Goal: Task Accomplishment & Management: Complete application form

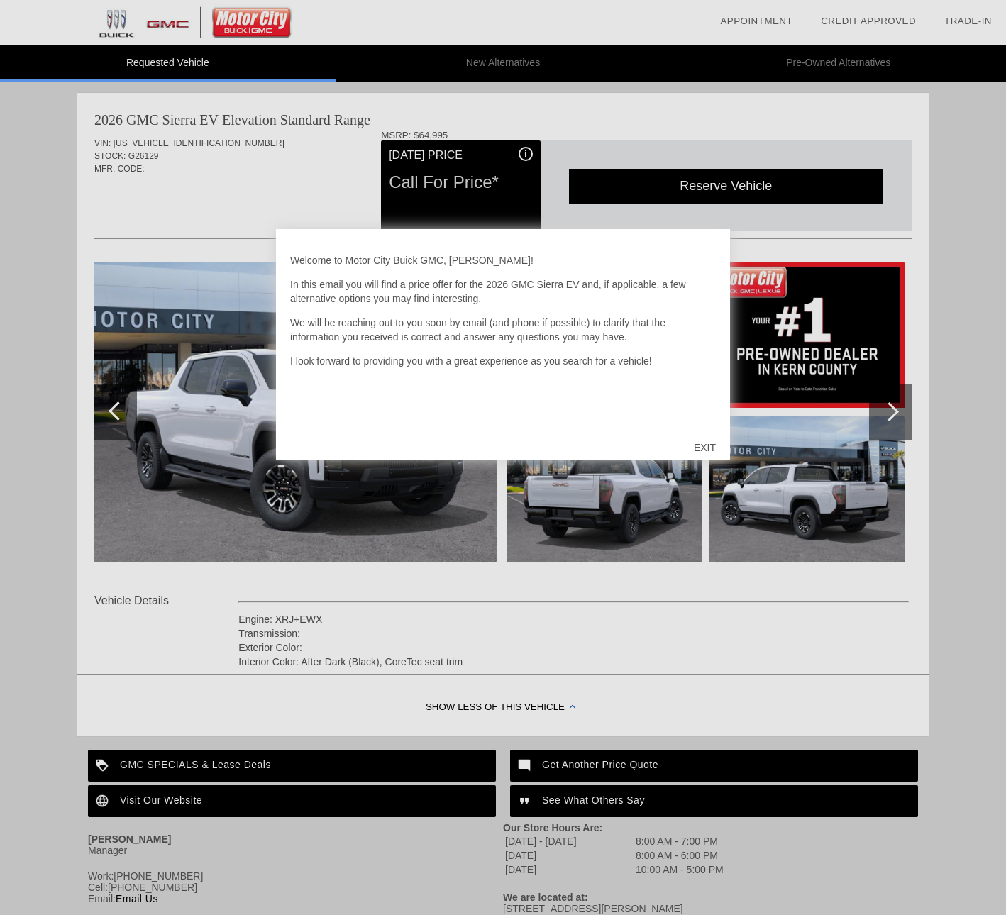
click at [701, 448] on div "EXIT" at bounding box center [705, 447] width 50 height 43
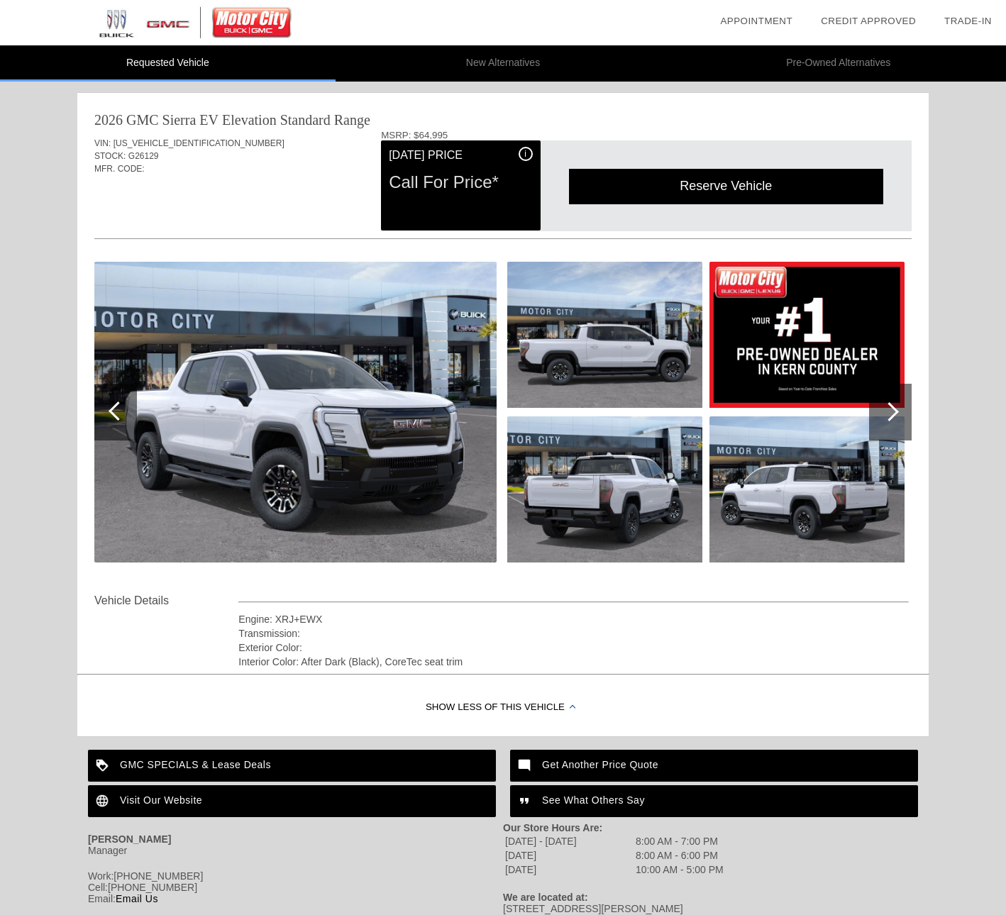
click at [243, 389] on img at bounding box center [295, 412] width 402 height 301
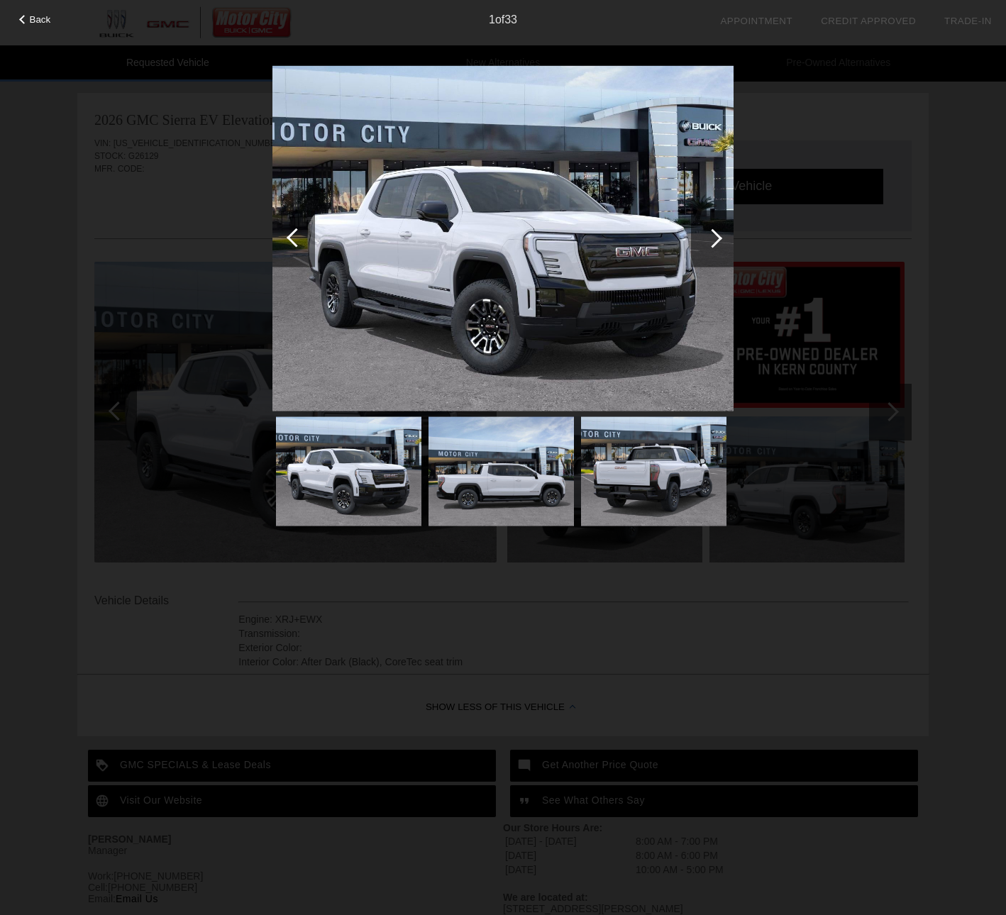
click at [716, 236] on div at bounding box center [712, 237] width 19 height 19
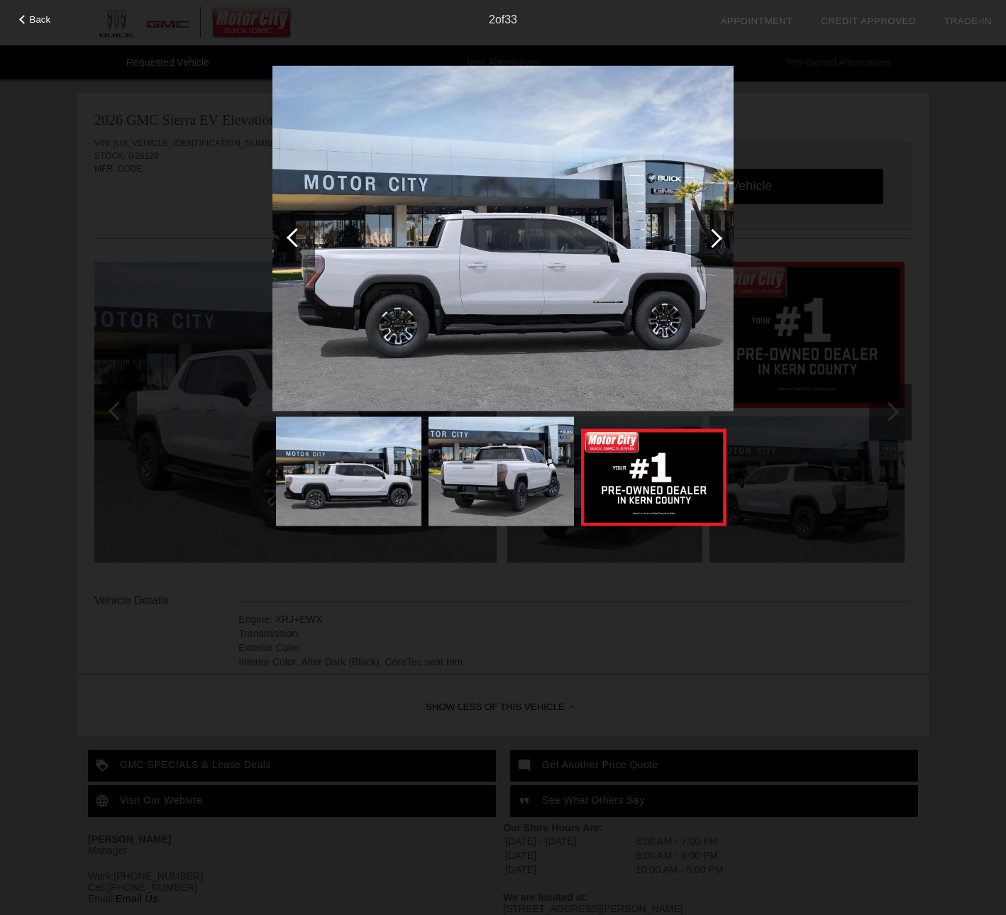
click at [716, 236] on div at bounding box center [712, 237] width 19 height 19
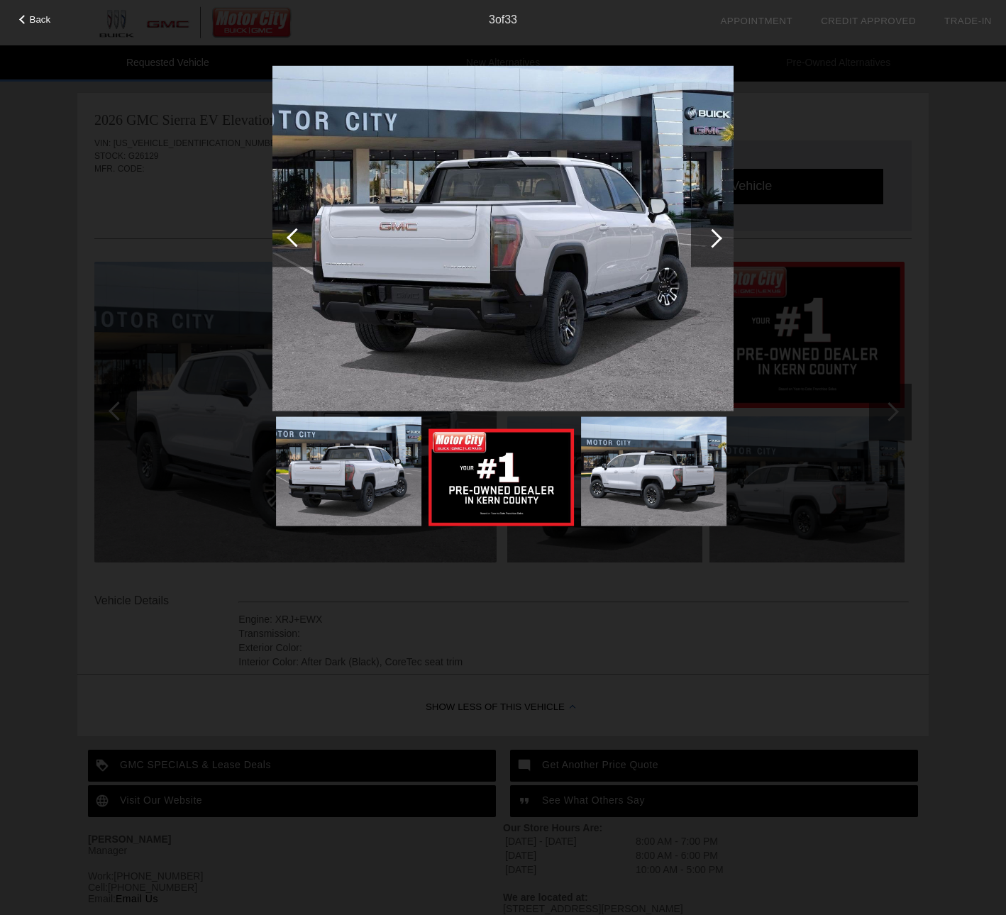
click at [716, 236] on div at bounding box center [712, 237] width 19 height 19
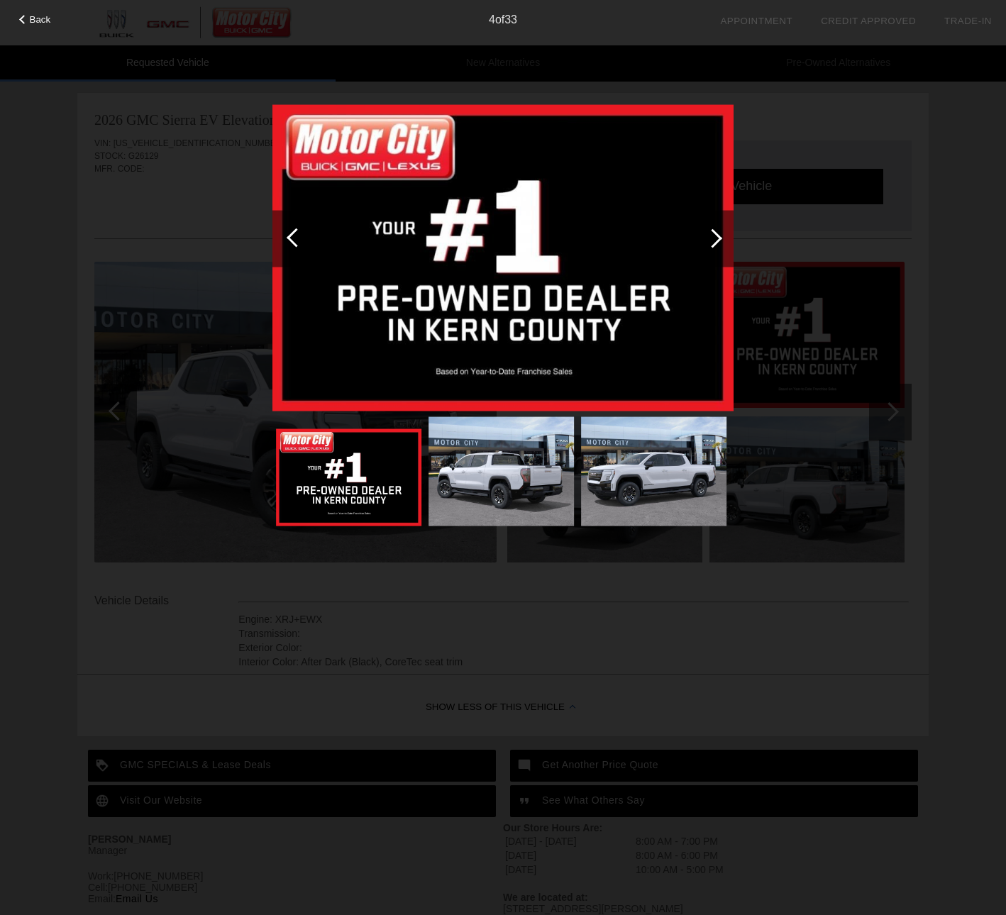
click at [716, 236] on div at bounding box center [712, 237] width 19 height 19
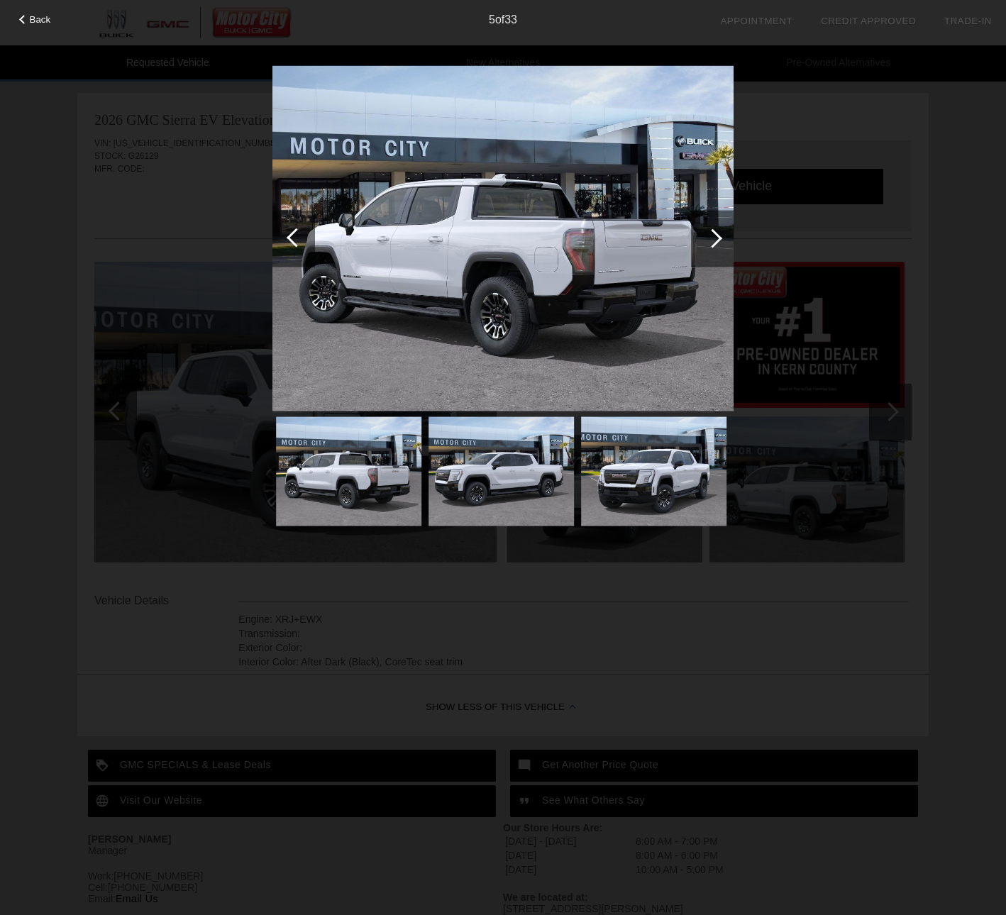
click at [716, 236] on div at bounding box center [712, 237] width 19 height 19
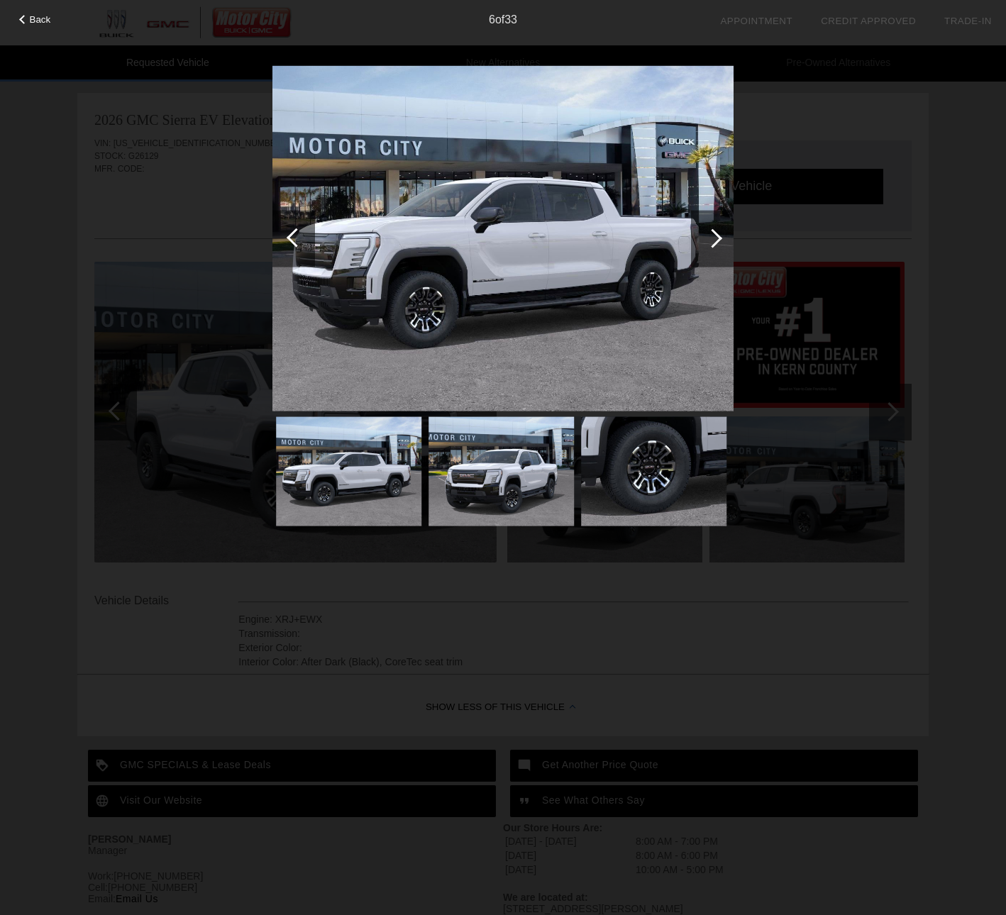
click at [715, 243] on div at bounding box center [712, 237] width 19 height 19
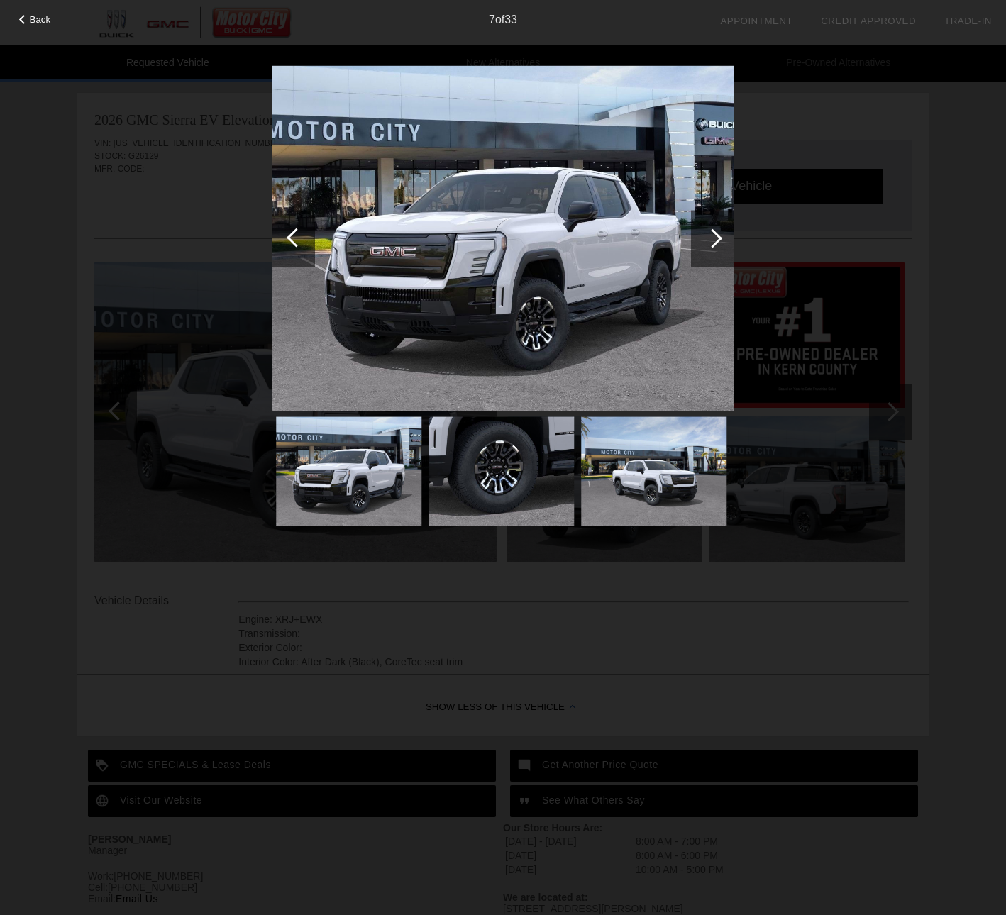
click at [714, 243] on div at bounding box center [712, 237] width 19 height 19
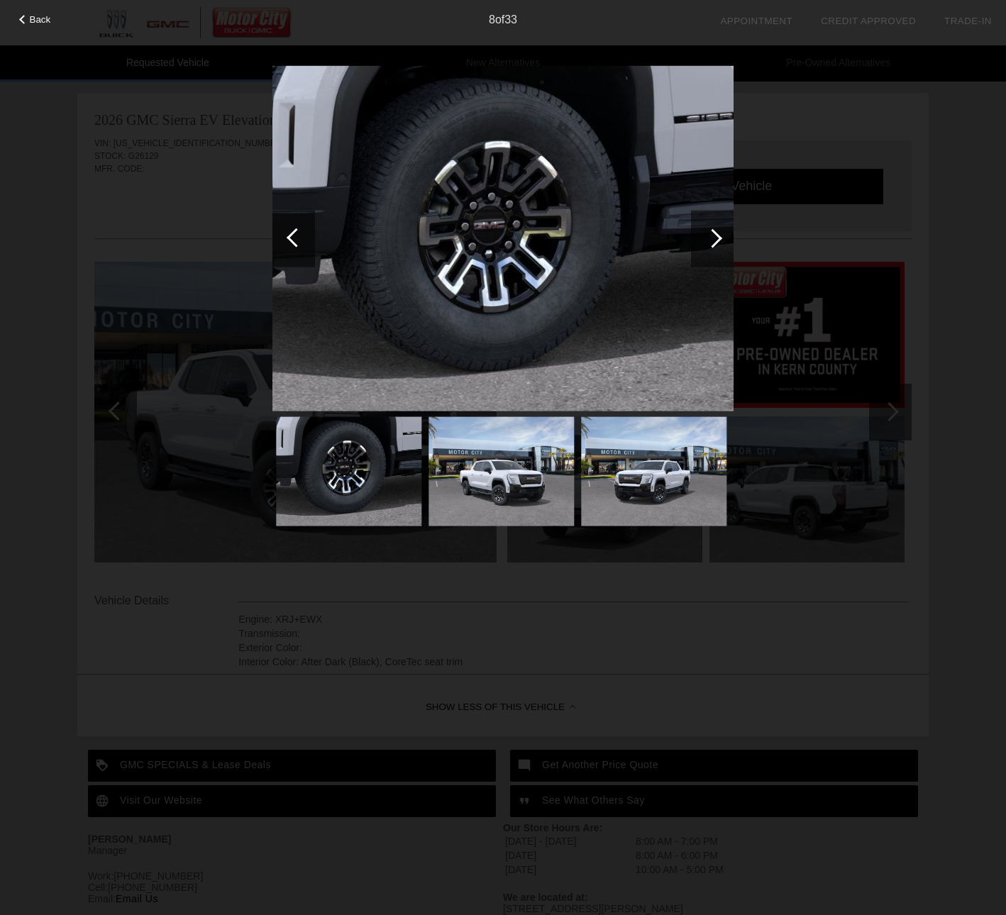
click at [714, 243] on div at bounding box center [712, 237] width 19 height 19
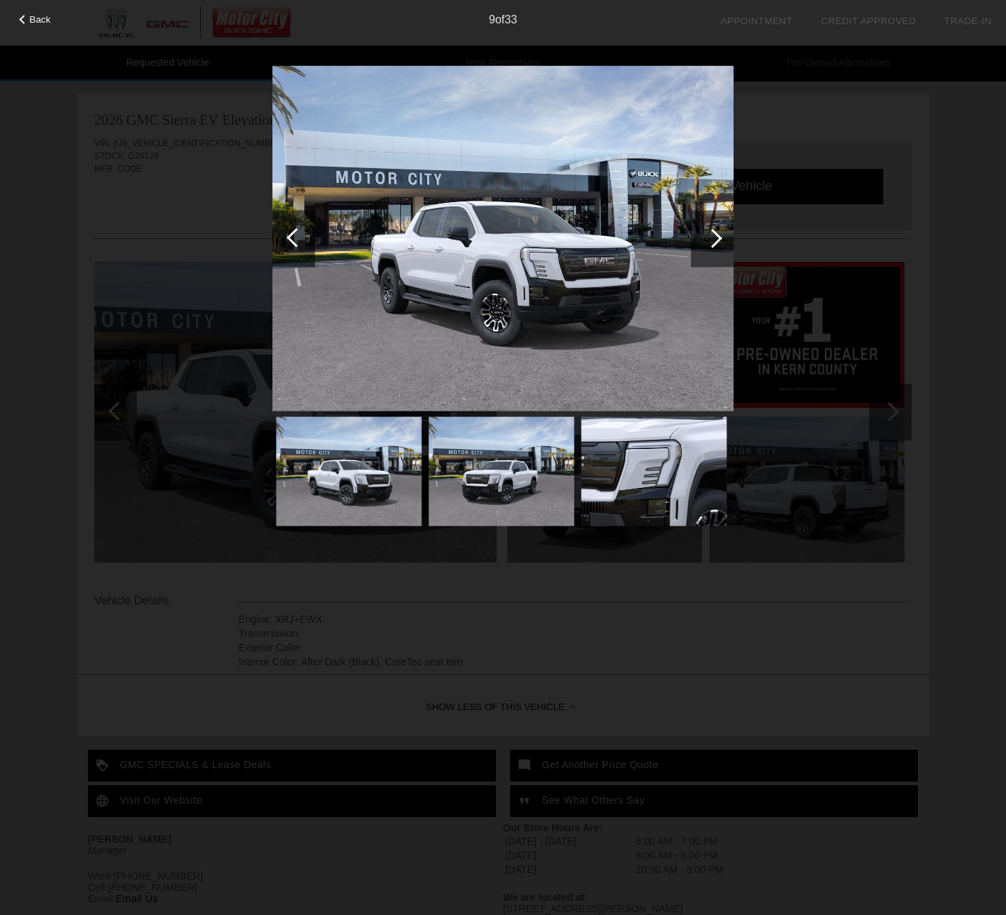
click at [714, 243] on div at bounding box center [712, 237] width 19 height 19
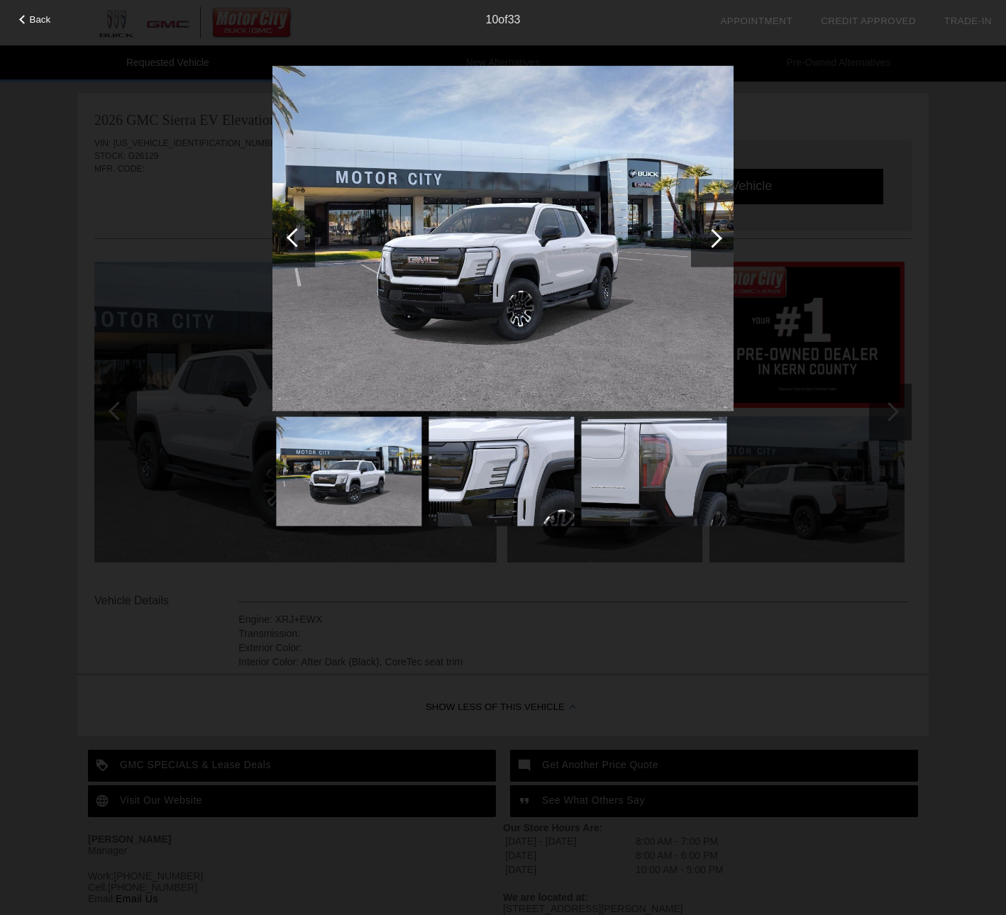
click at [714, 243] on div at bounding box center [712, 237] width 19 height 19
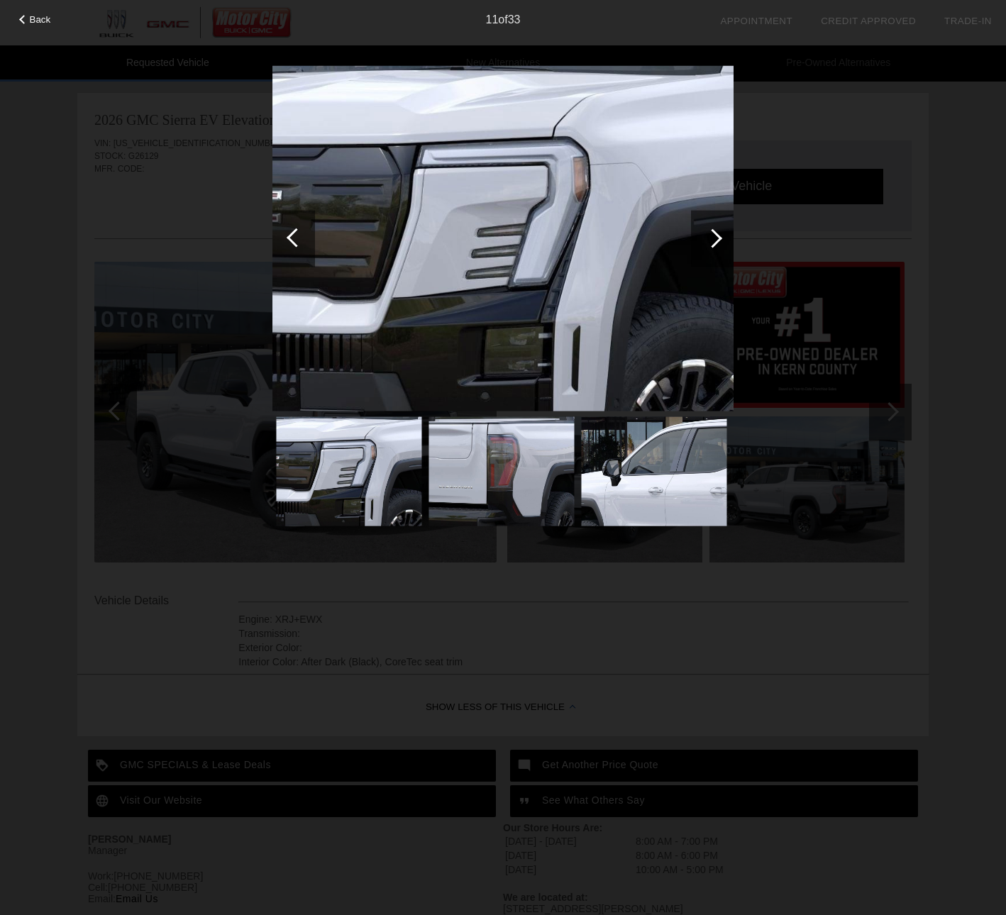
click at [714, 243] on div at bounding box center [712, 237] width 19 height 19
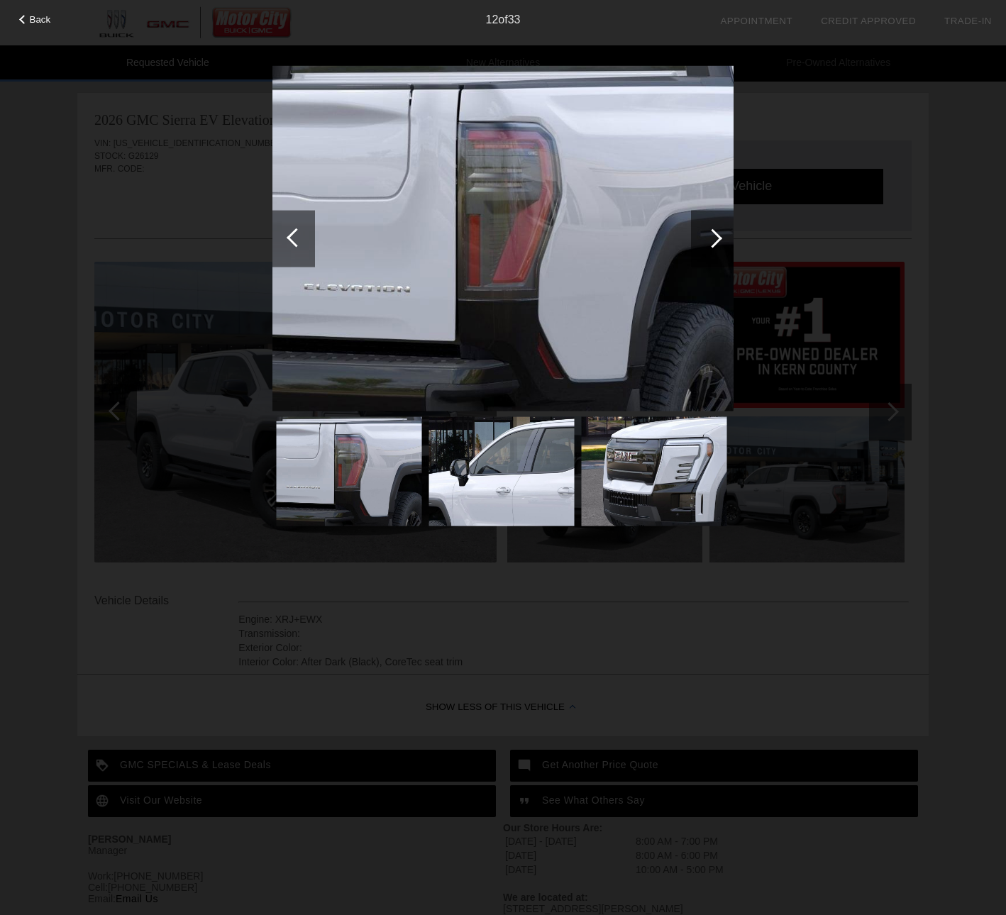
click at [714, 243] on div at bounding box center [712, 237] width 19 height 19
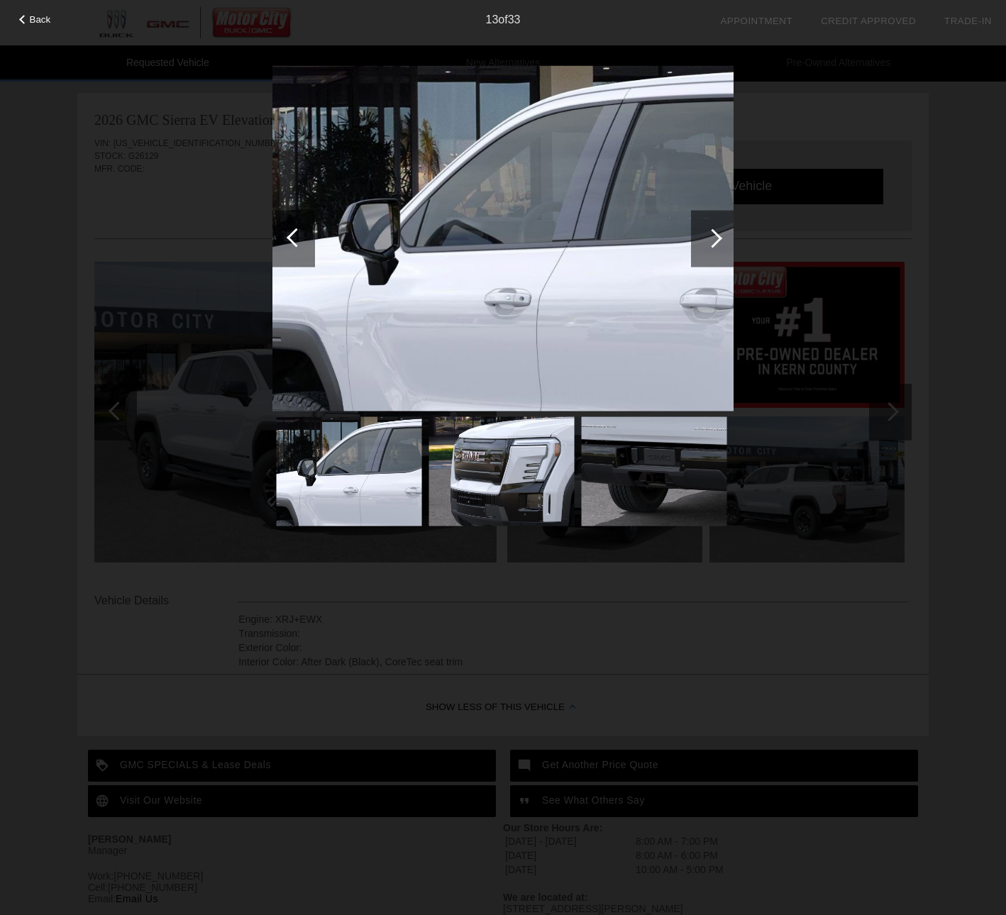
click at [714, 243] on div at bounding box center [712, 237] width 19 height 19
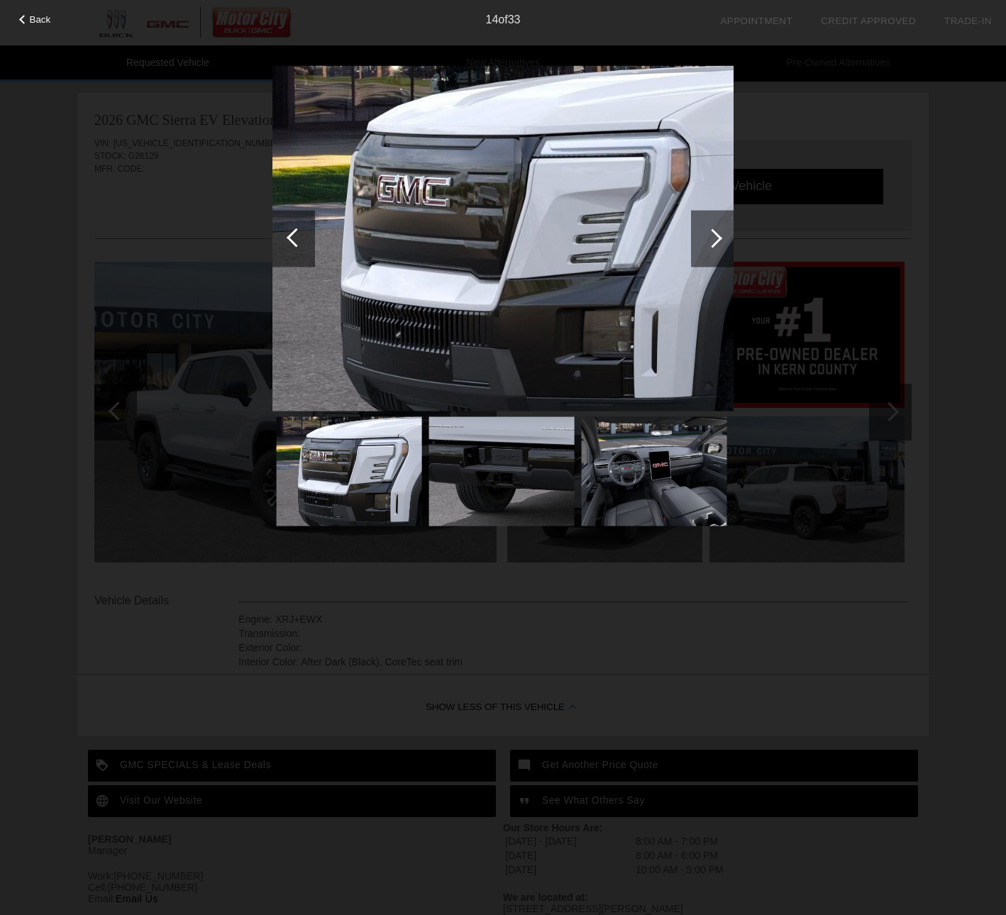
click at [714, 243] on div at bounding box center [712, 237] width 19 height 19
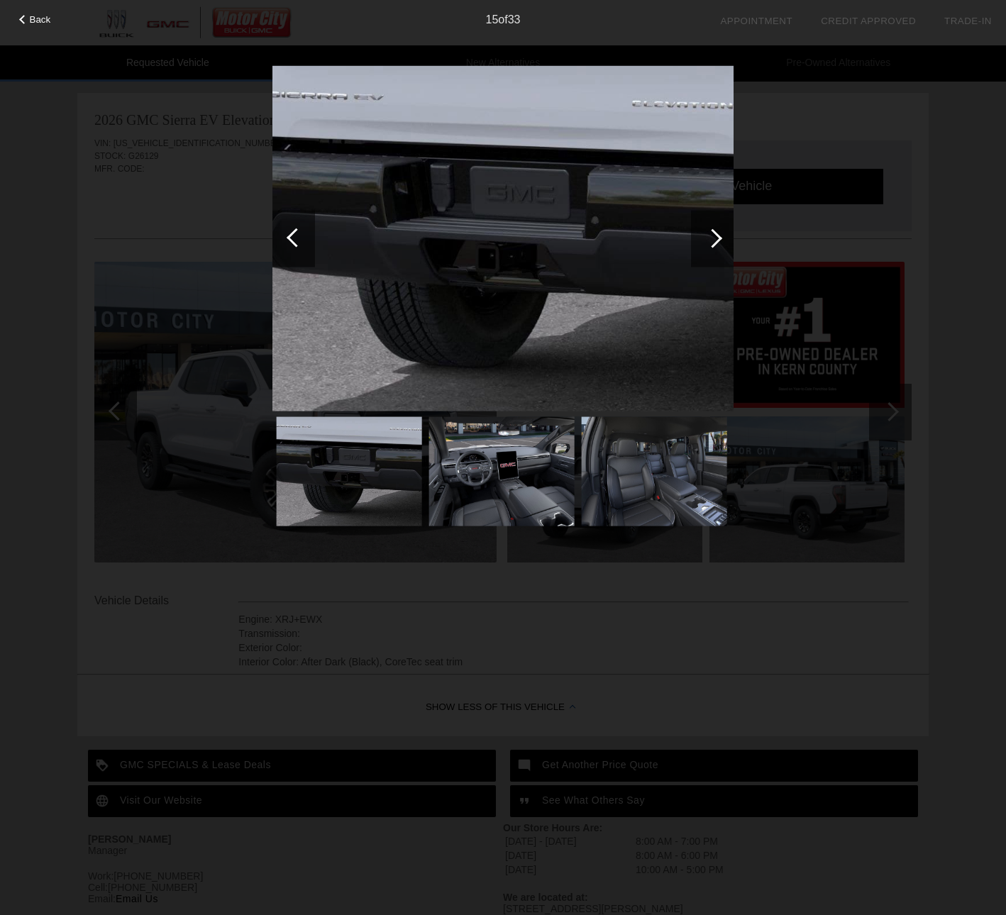
click at [714, 243] on div at bounding box center [712, 237] width 19 height 19
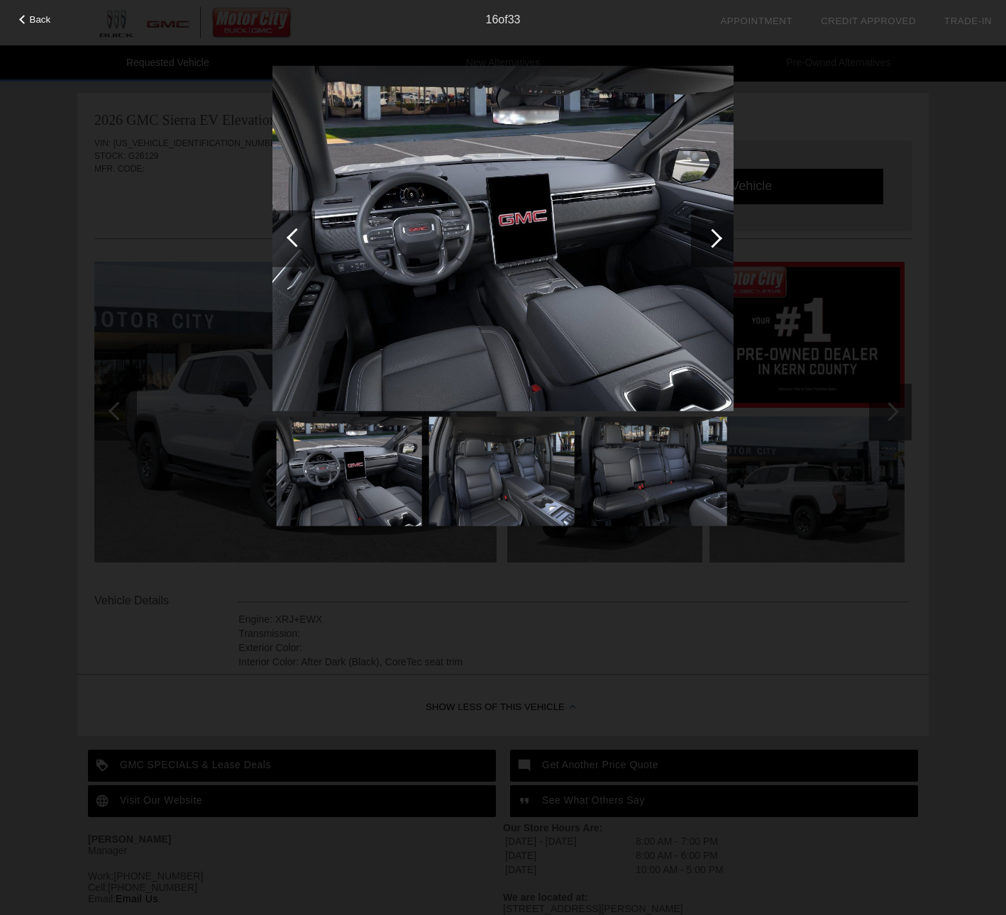
click at [721, 237] on div at bounding box center [712, 237] width 19 height 19
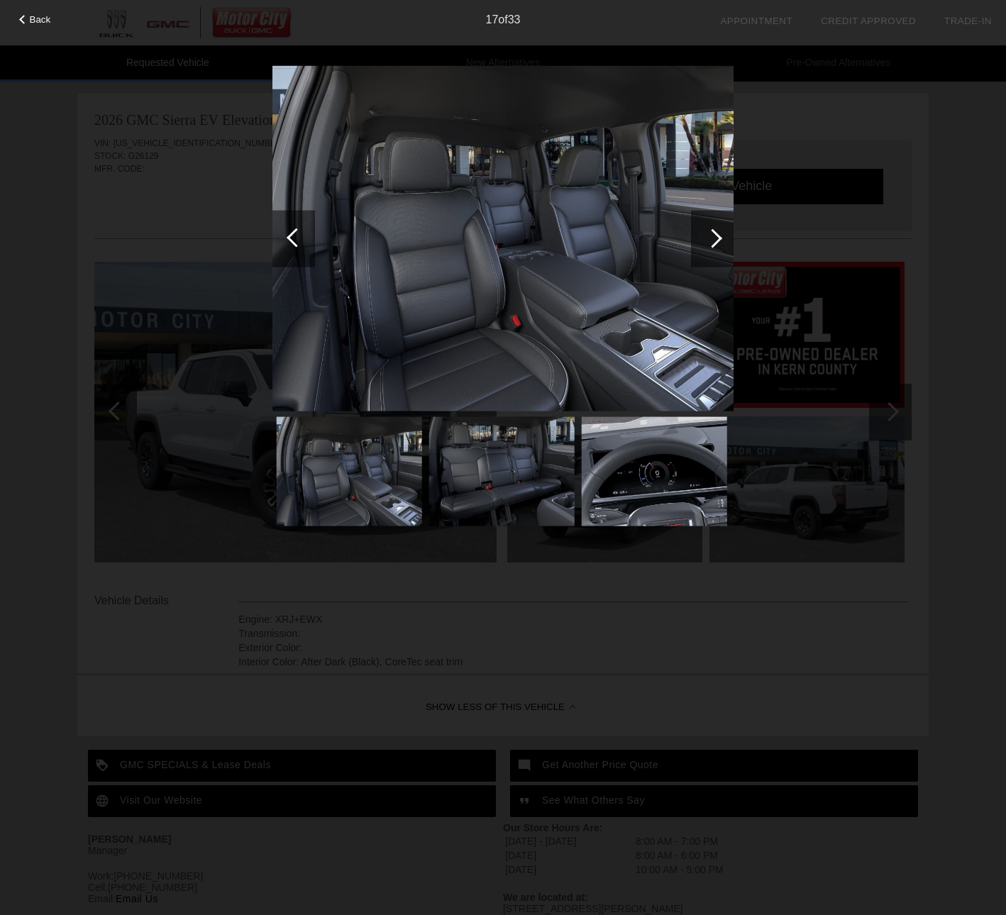
click at [717, 237] on div at bounding box center [712, 237] width 19 height 19
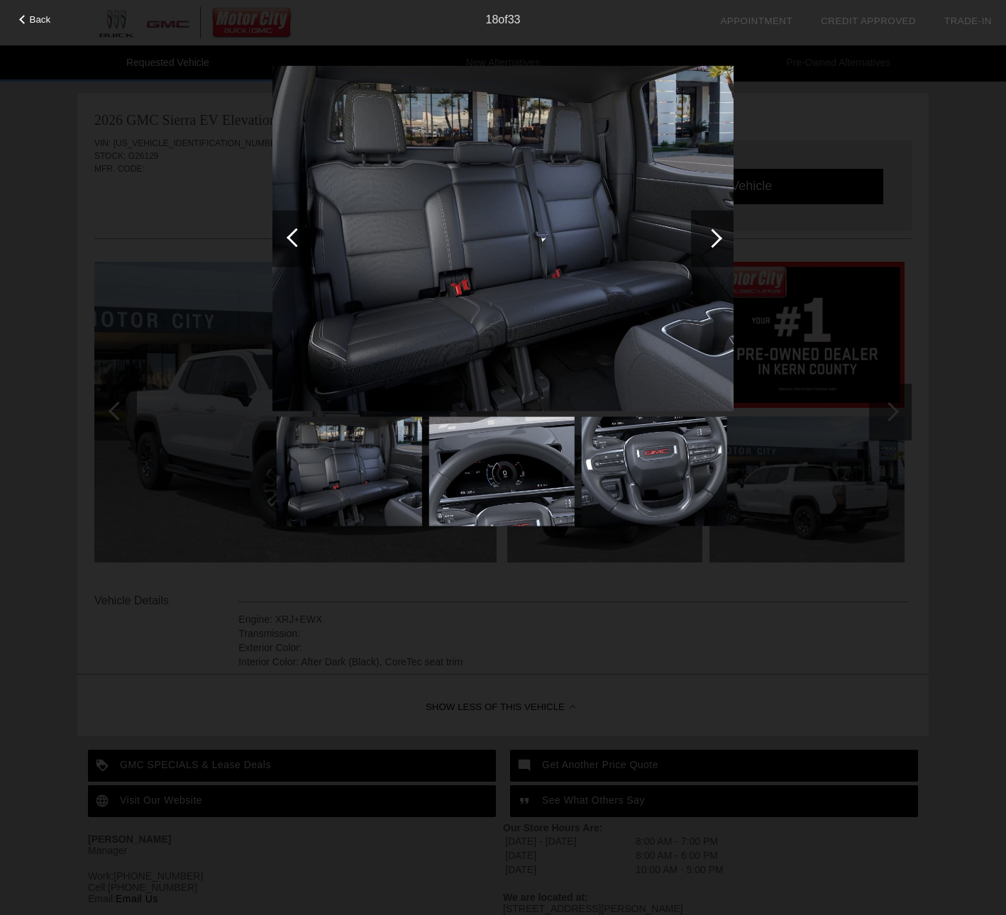
click at [717, 237] on div at bounding box center [712, 237] width 19 height 19
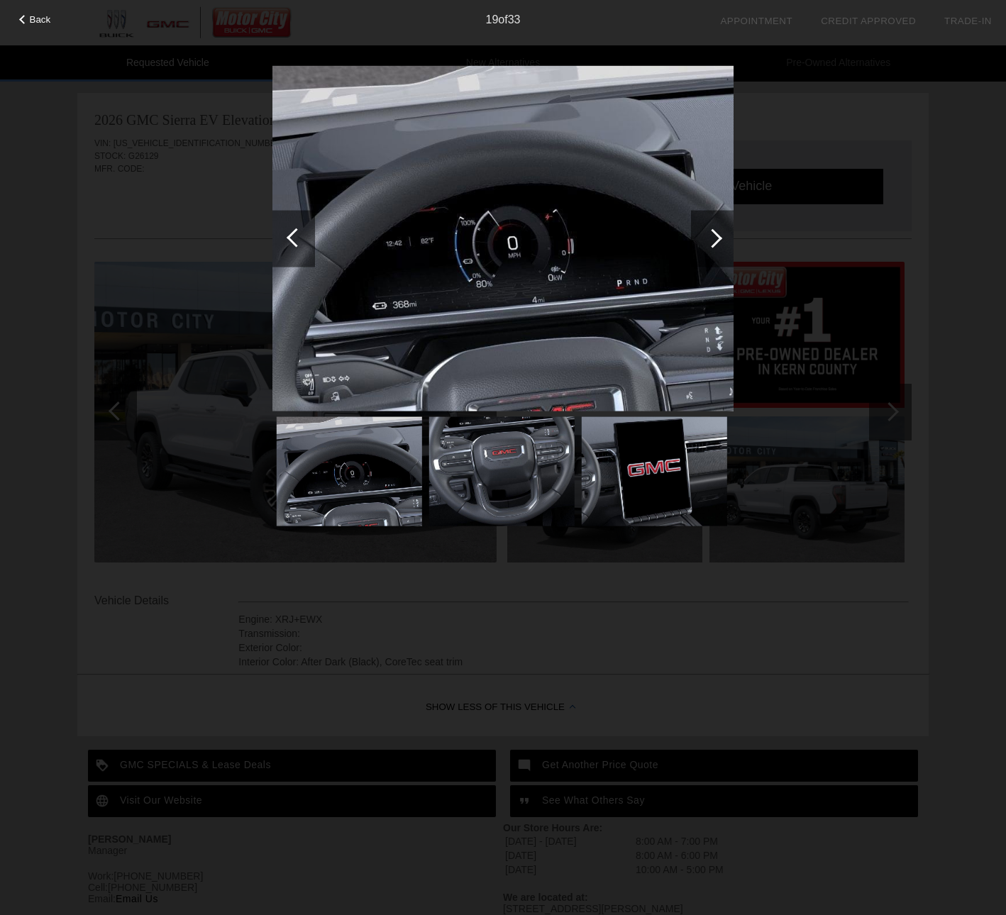
click at [719, 243] on div at bounding box center [712, 238] width 43 height 57
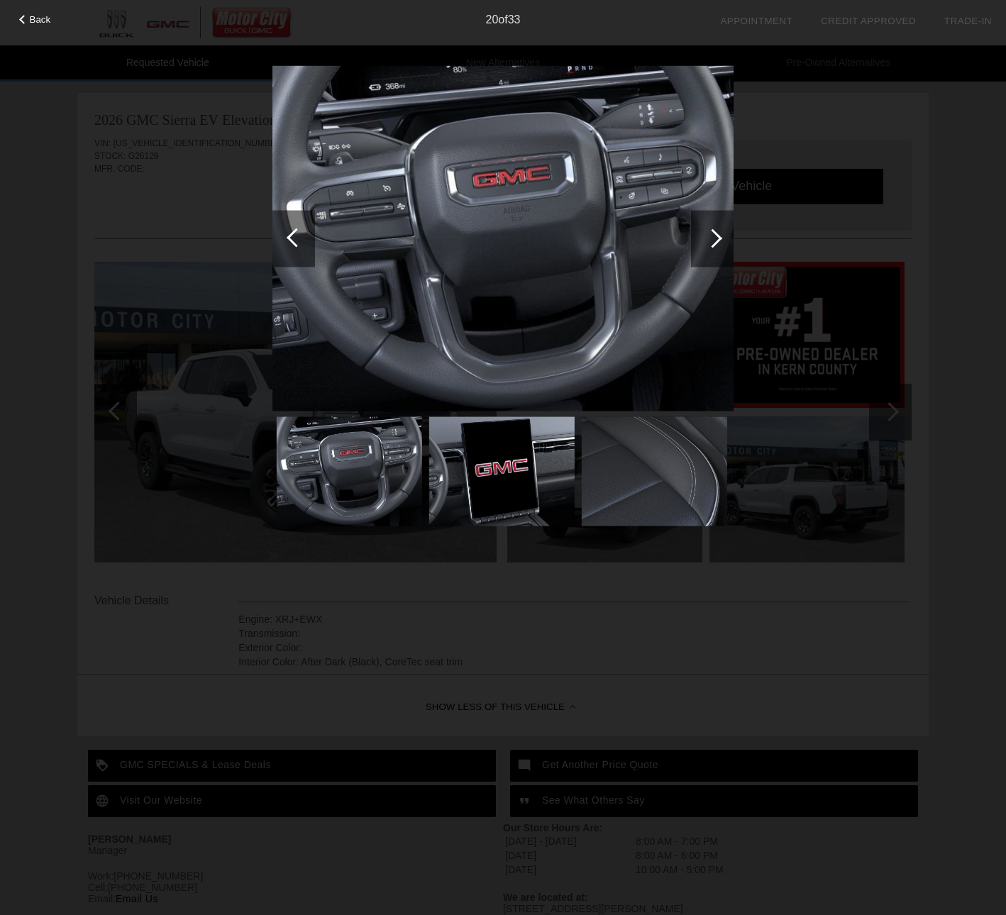
click at [720, 242] on div at bounding box center [712, 238] width 43 height 57
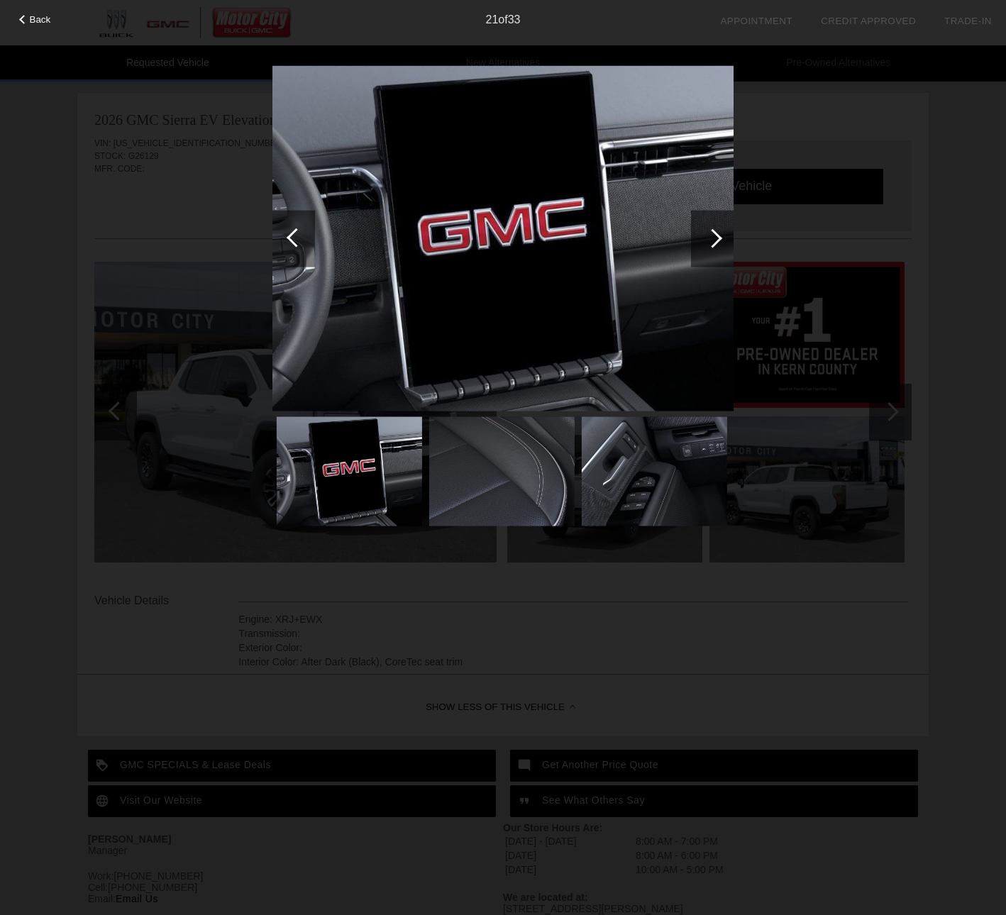
click at [720, 242] on div at bounding box center [712, 238] width 43 height 57
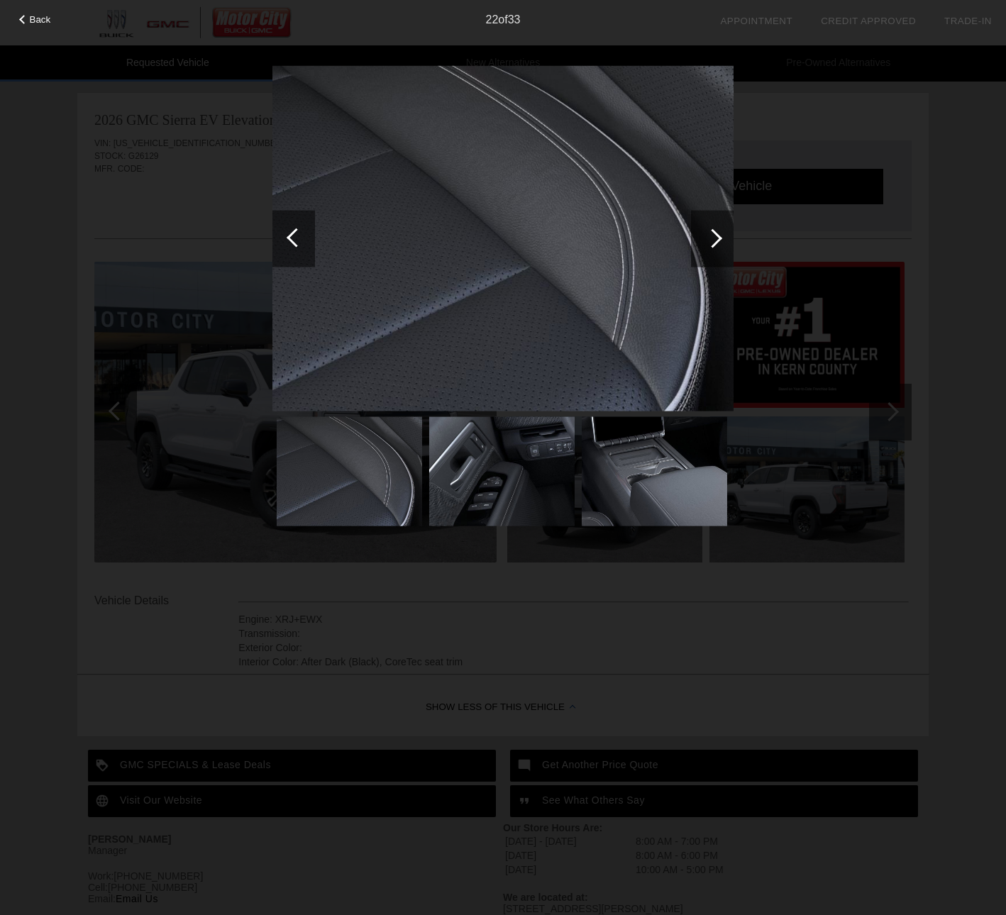
click at [720, 242] on div at bounding box center [712, 238] width 43 height 57
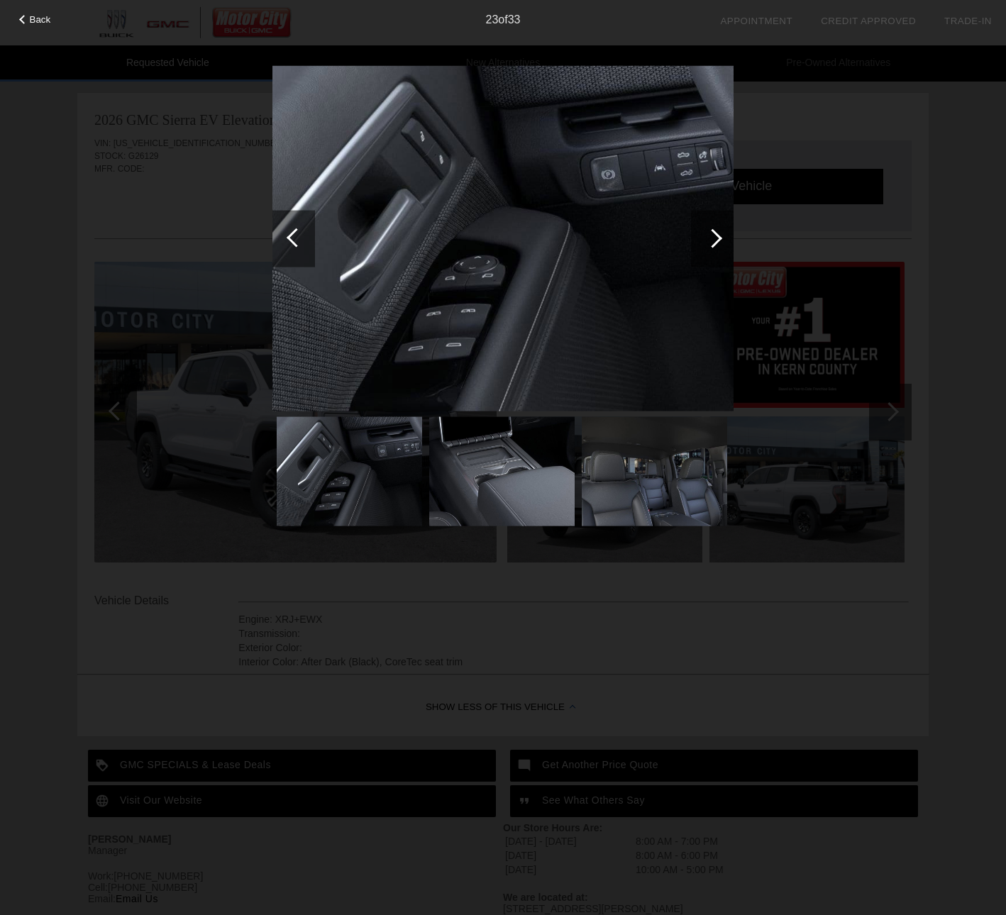
click at [720, 242] on div at bounding box center [712, 238] width 43 height 57
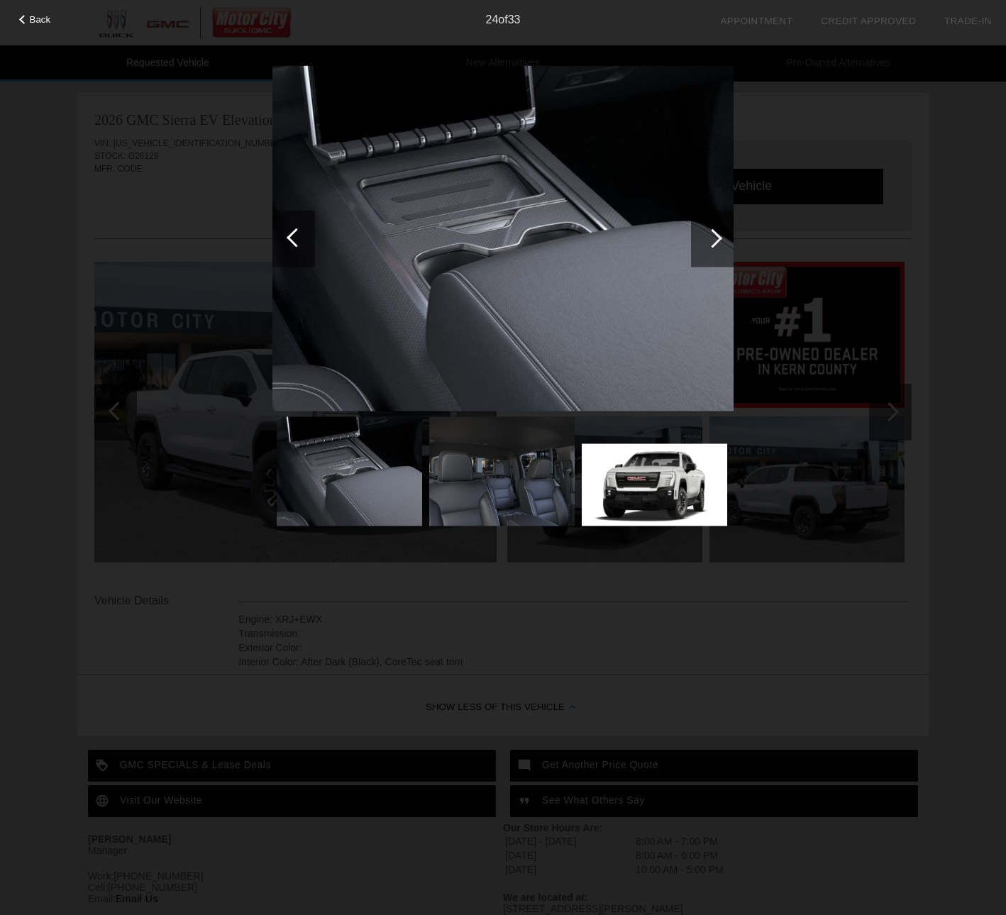
click at [716, 238] on div at bounding box center [712, 237] width 19 height 19
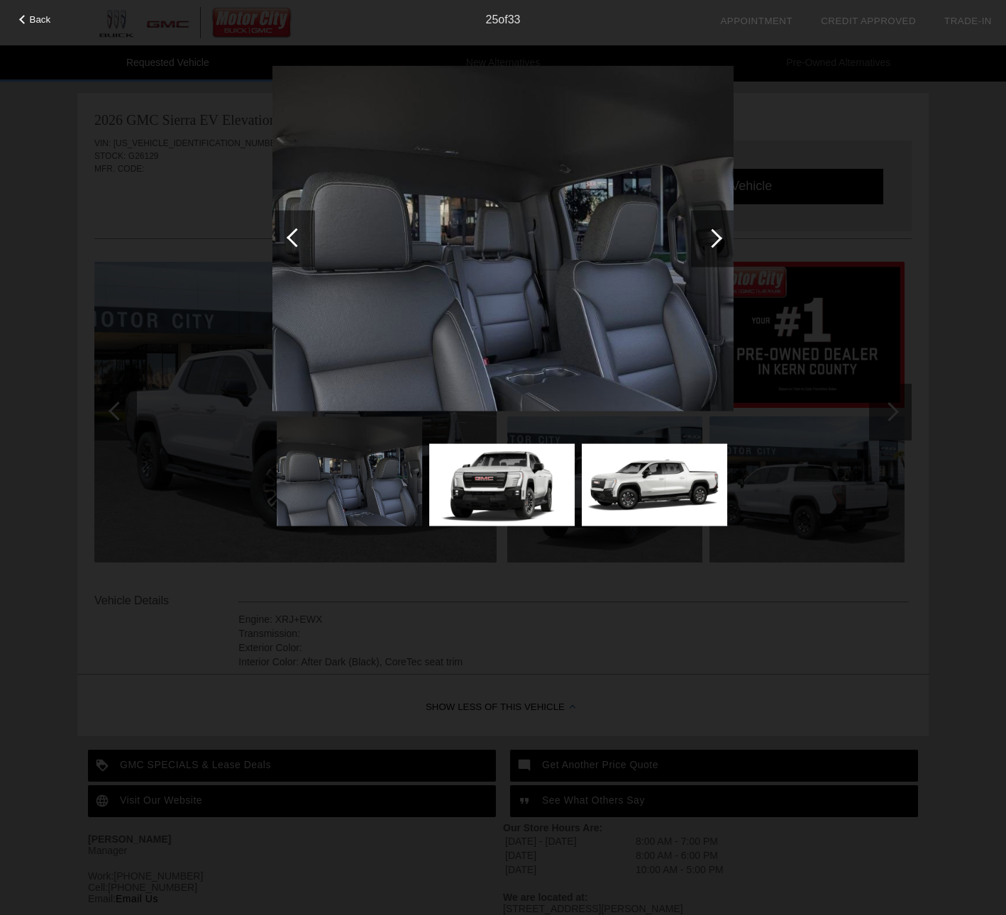
click at [716, 238] on div at bounding box center [712, 237] width 19 height 19
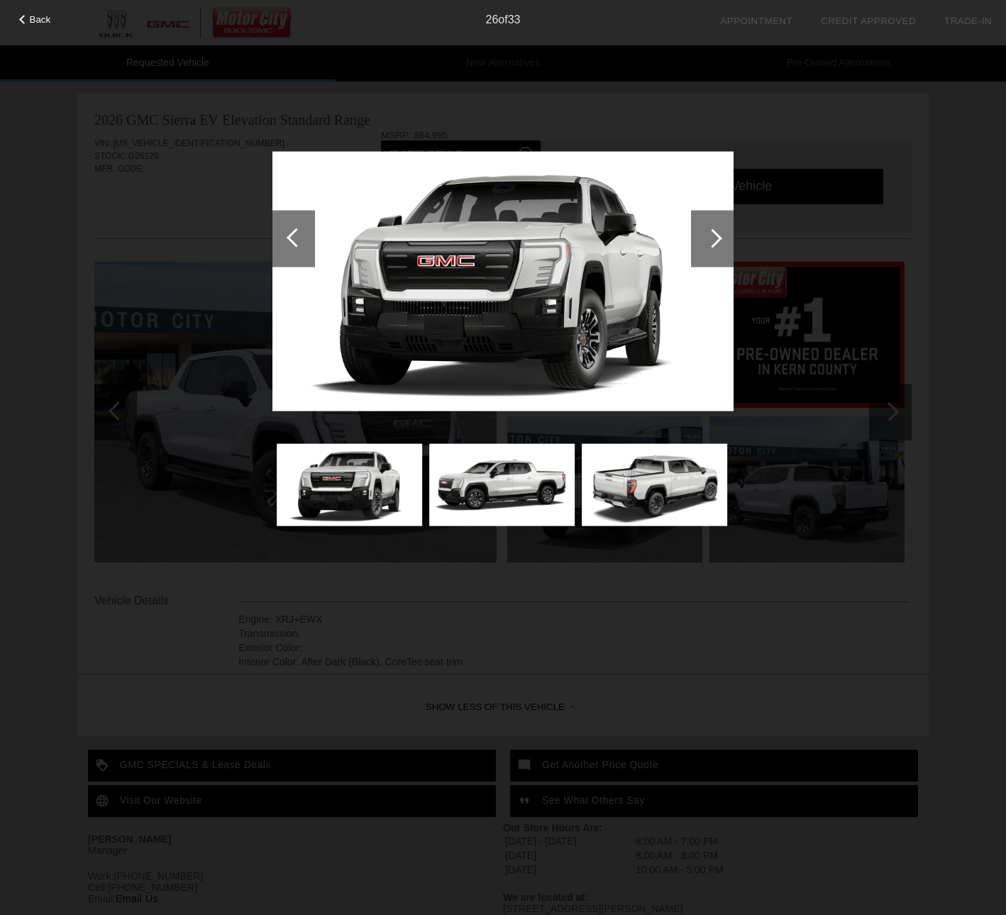
click at [716, 238] on div at bounding box center [712, 237] width 19 height 19
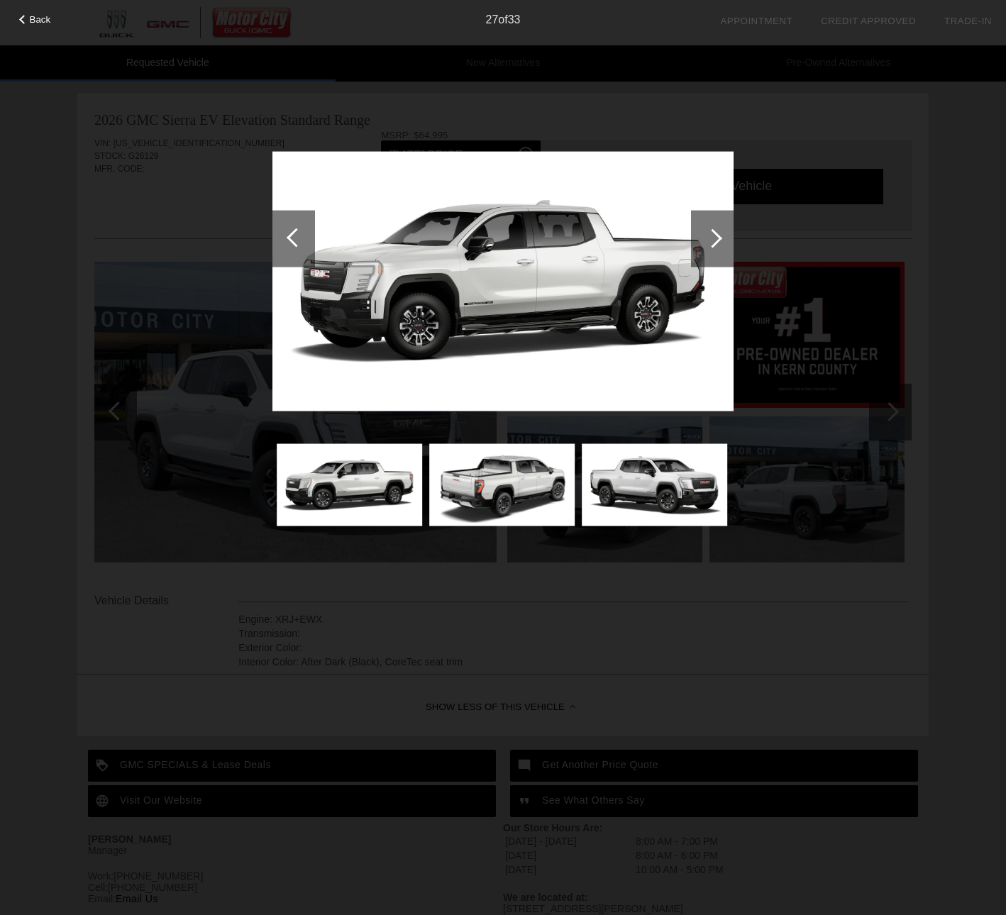
click at [716, 238] on div at bounding box center [712, 237] width 19 height 19
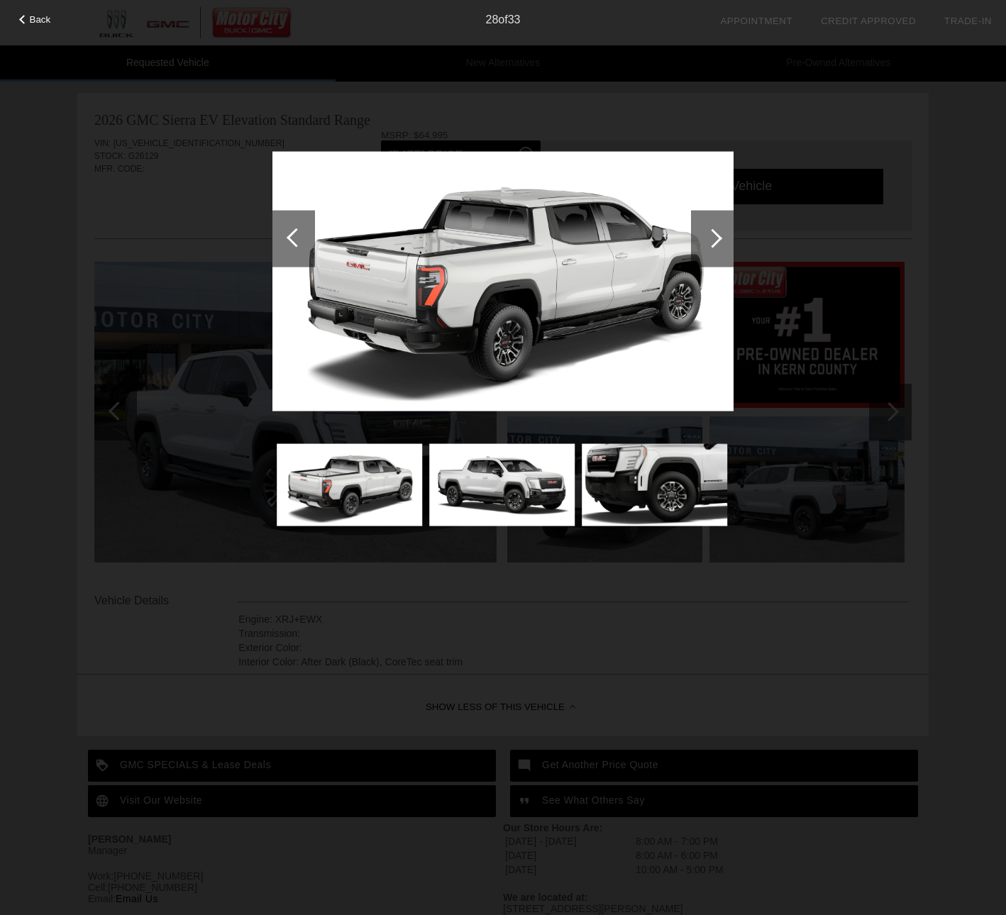
click at [716, 238] on div at bounding box center [712, 237] width 19 height 19
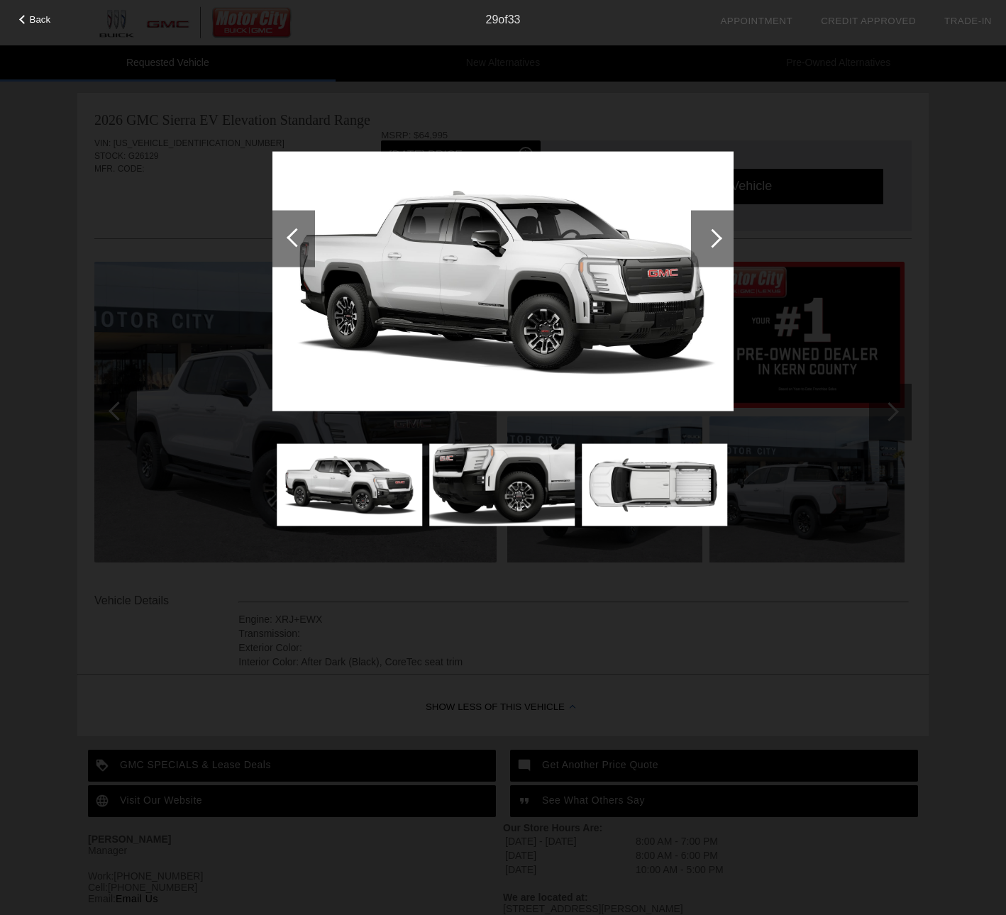
click at [716, 238] on div at bounding box center [712, 237] width 19 height 19
